Goal: Task Accomplishment & Management: Manage account settings

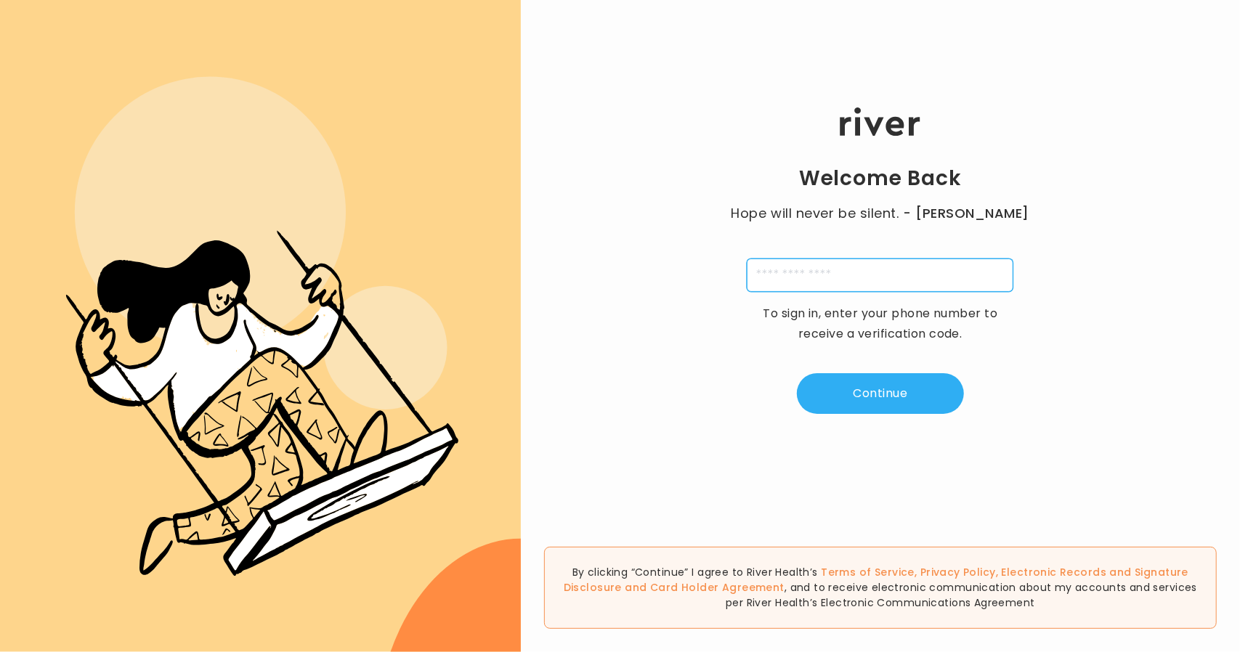
click at [772, 275] on input "tel" at bounding box center [879, 275] width 267 height 33
type input "**********"
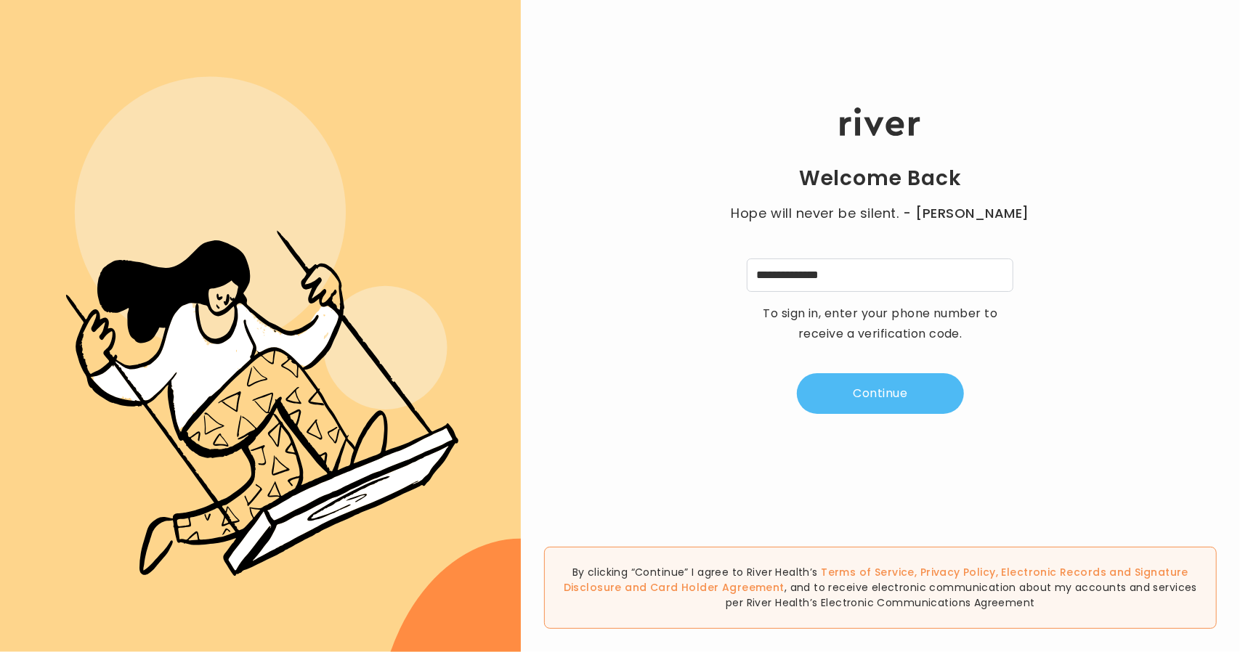
click at [903, 394] on button "Continue" at bounding box center [880, 393] width 167 height 41
click at [807, 272] on input "tel" at bounding box center [808, 275] width 33 height 33
type input "*"
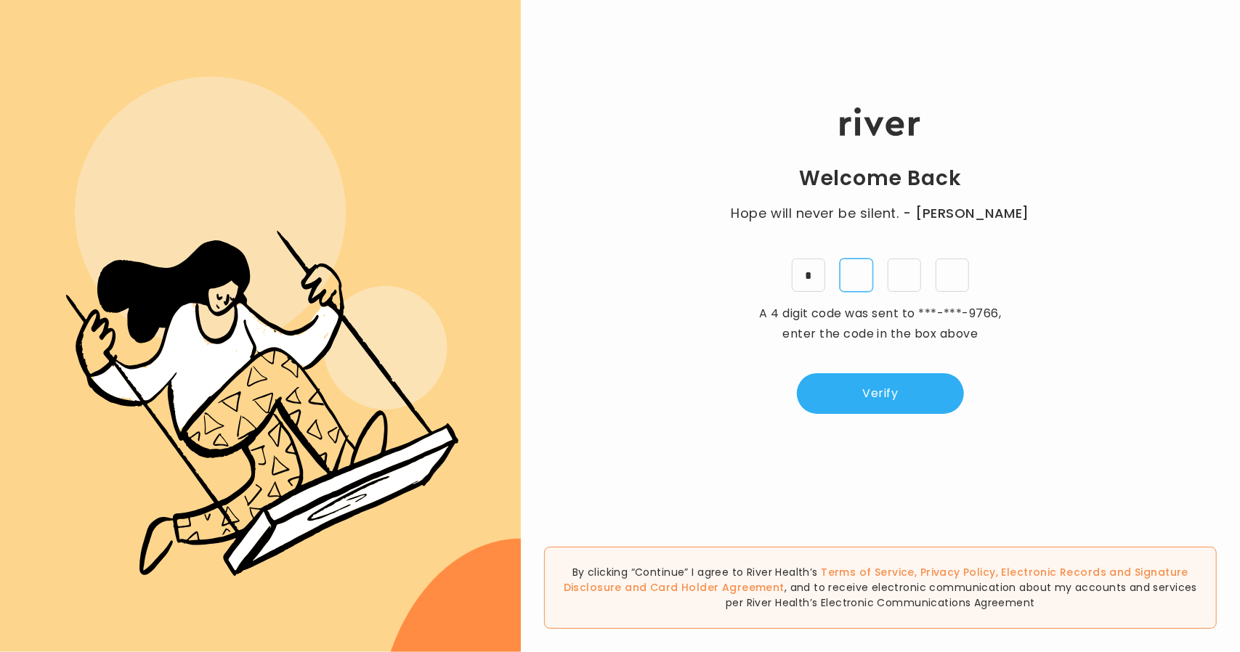
type input "*"
click at [937, 394] on button "Verify" at bounding box center [880, 393] width 167 height 41
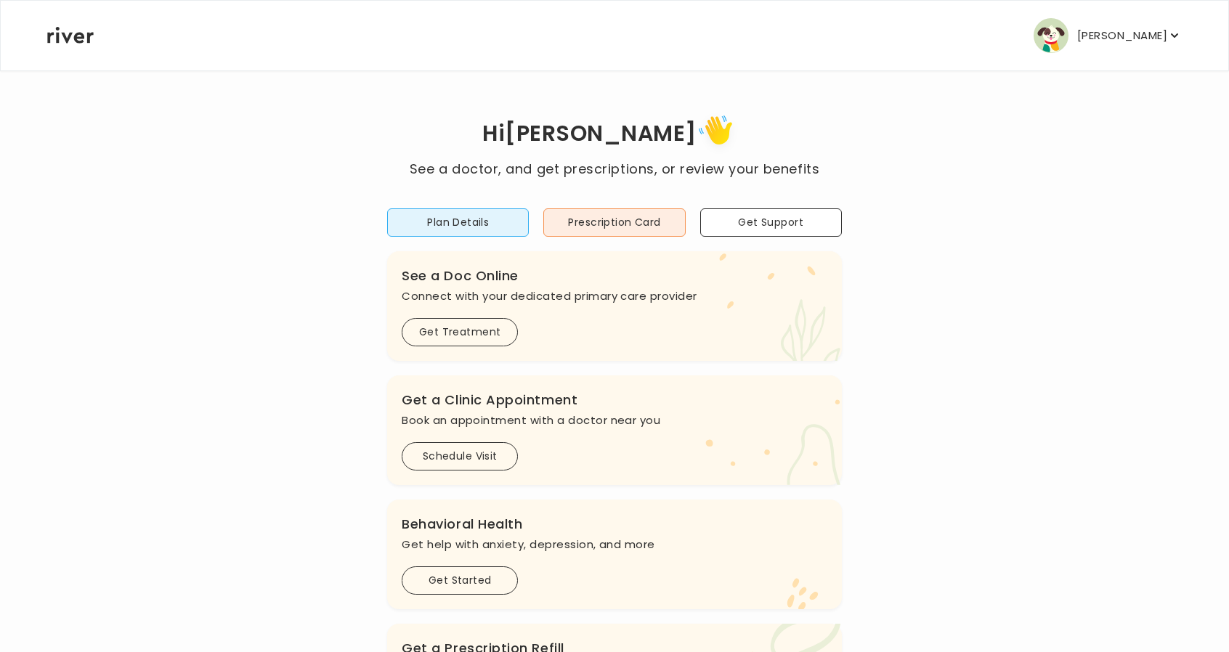
click at [1142, 40] on p "Paul Douglas" at bounding box center [1122, 35] width 90 height 20
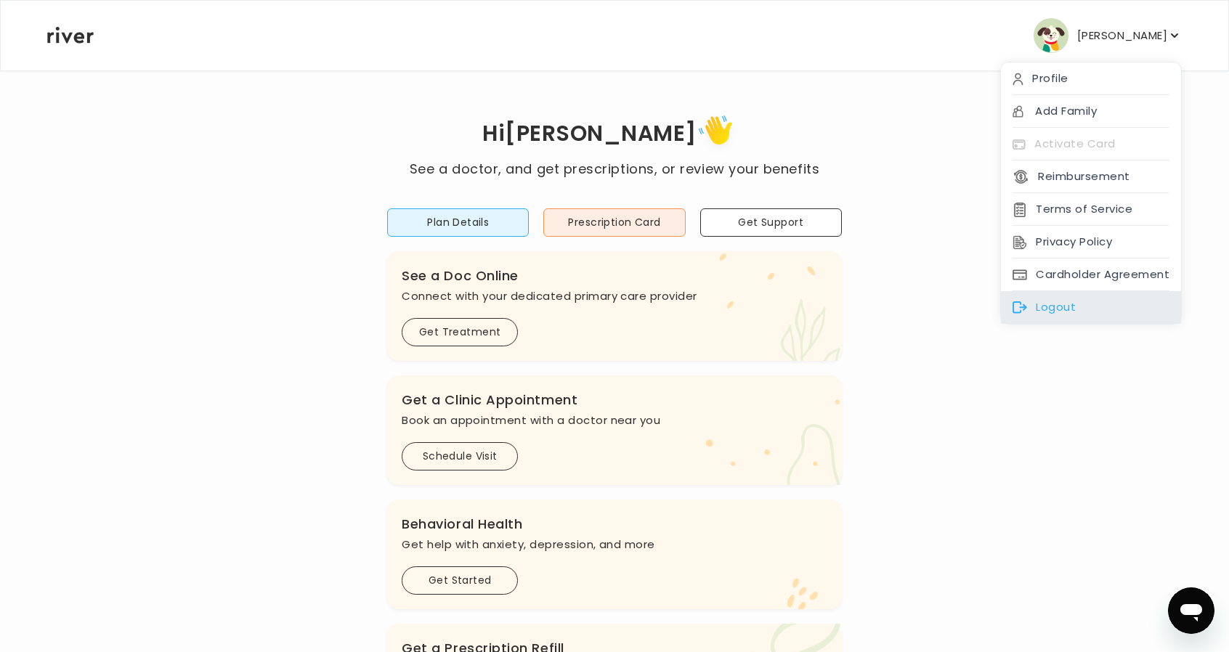
click at [1076, 298] on div "Logout" at bounding box center [1091, 307] width 180 height 33
